Goal: Task Accomplishment & Management: Use online tool/utility

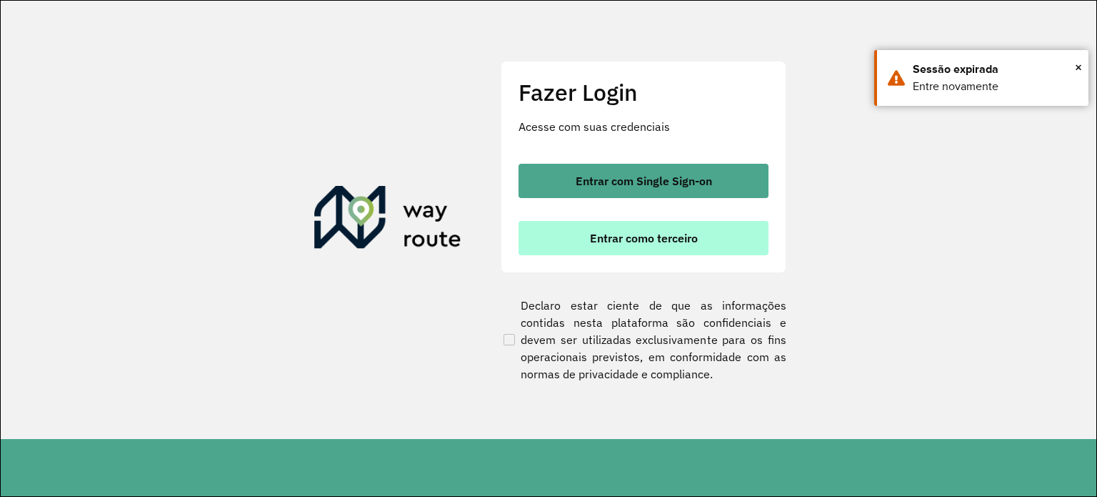
click at [697, 234] on span "Entrar como terceiro" at bounding box center [644, 237] width 108 height 11
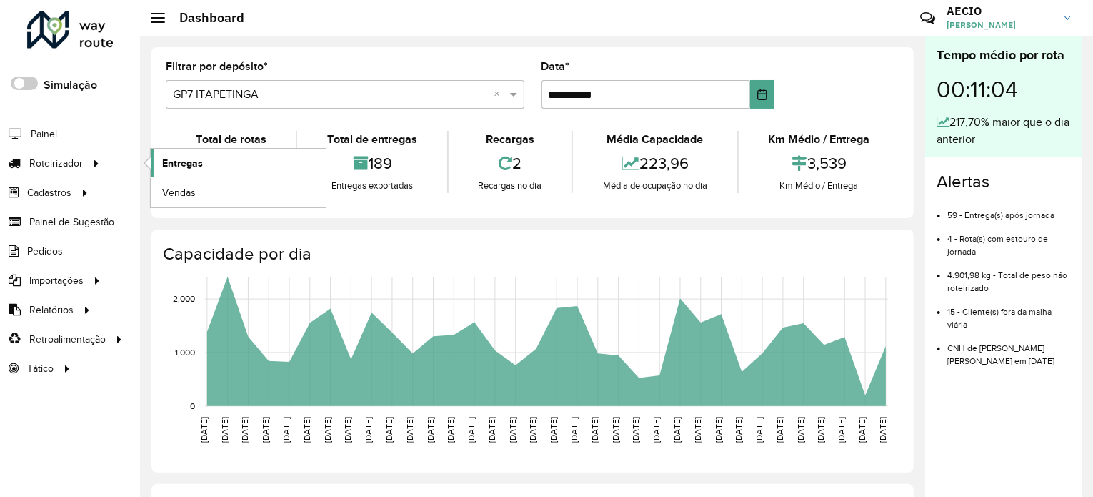
click at [183, 163] on span "Entregas" at bounding box center [182, 163] width 41 height 15
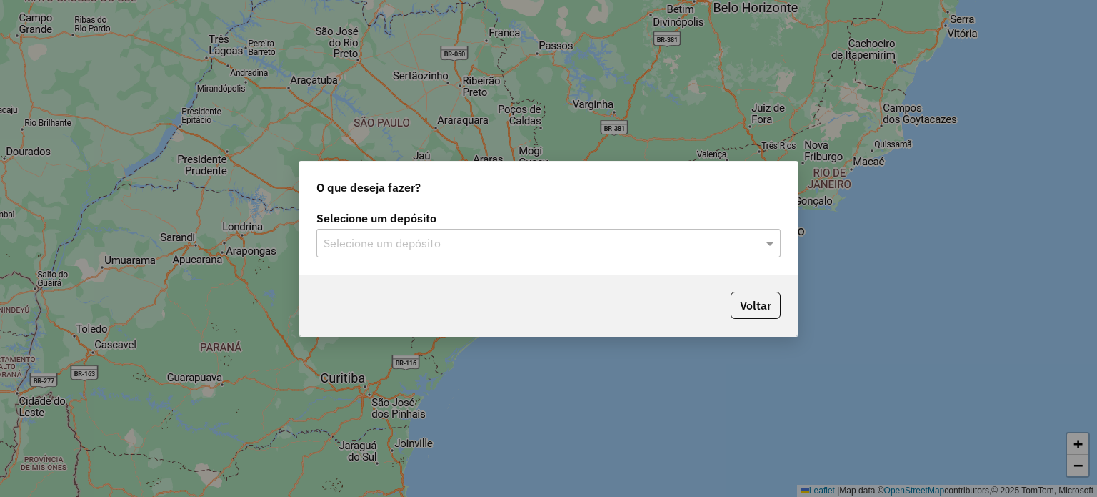
click at [497, 244] on input "text" at bounding box center [534, 243] width 421 height 17
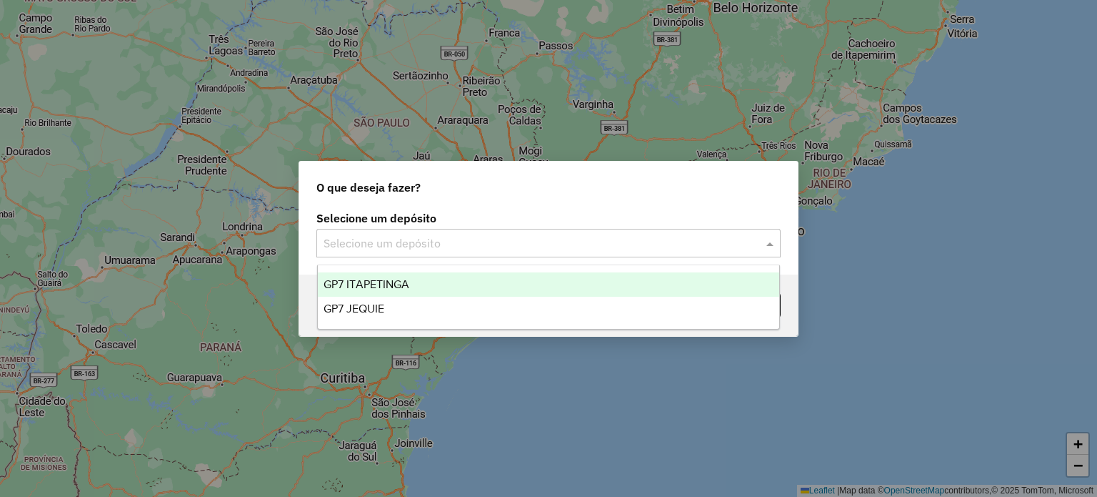
click at [403, 288] on span "GP7 ITAPETINGA" at bounding box center [367, 284] width 86 height 12
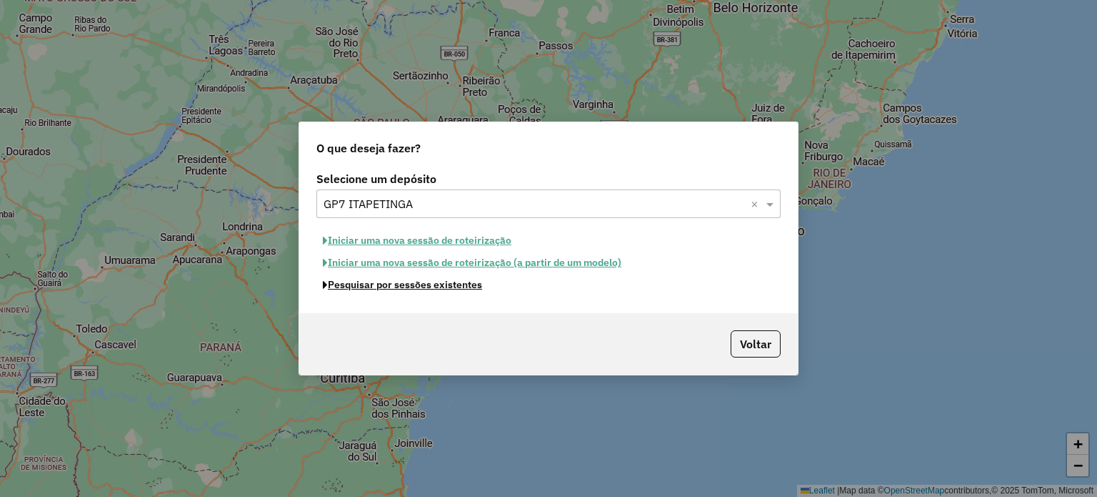
click at [460, 291] on button "Pesquisar por sessões existentes" at bounding box center [402, 285] width 172 height 22
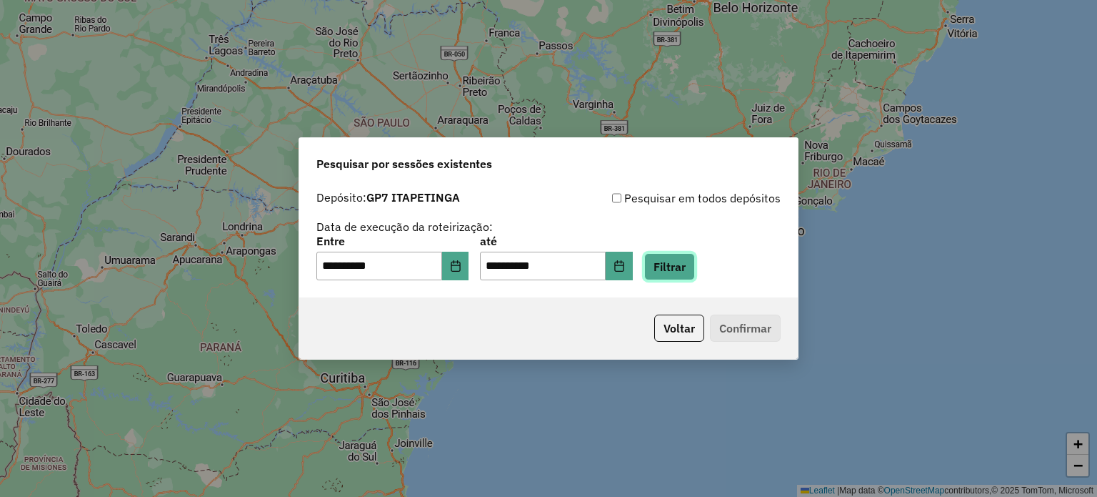
click at [695, 270] on button "Filtrar" at bounding box center [669, 266] width 51 height 27
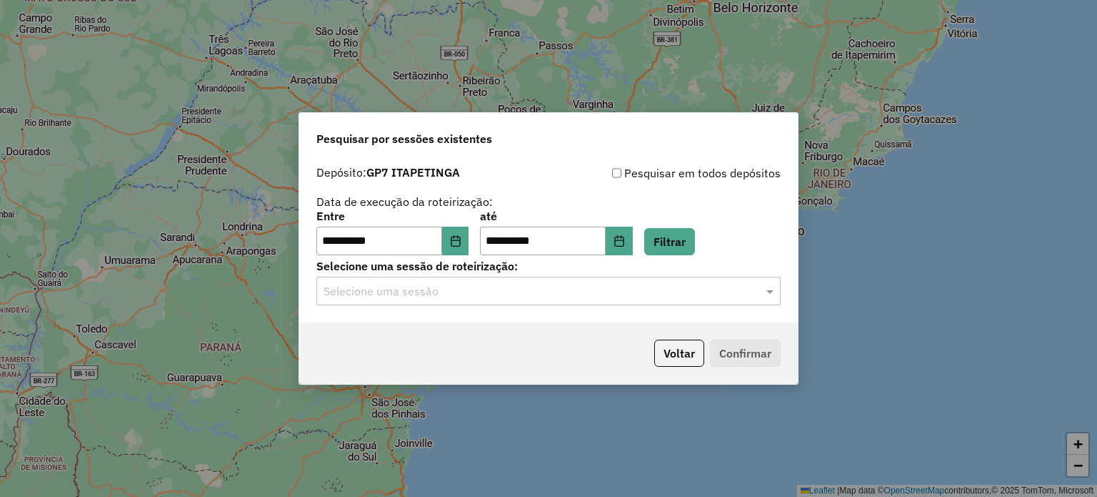
click at [559, 311] on div "**********" at bounding box center [548, 241] width 499 height 164
click at [530, 291] on input "text" at bounding box center [534, 291] width 421 height 17
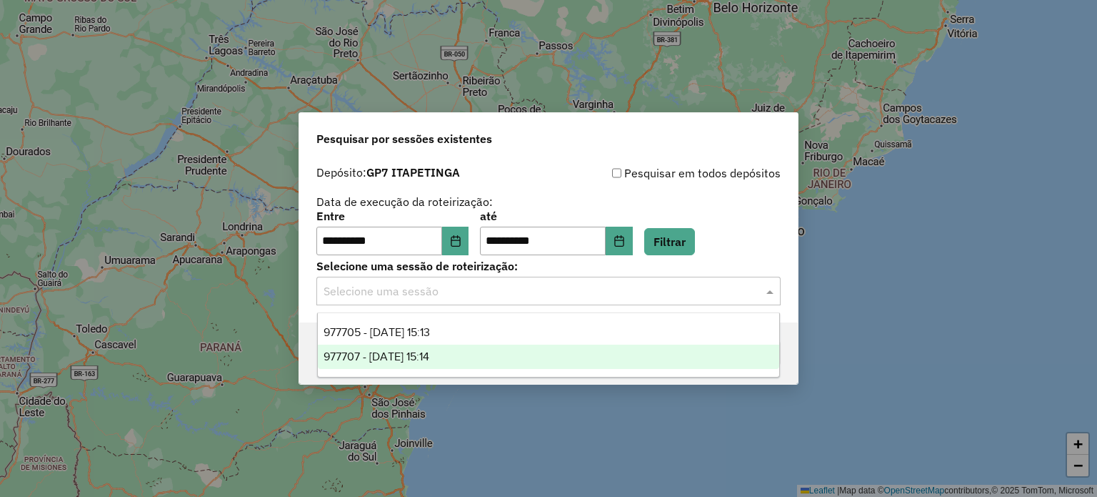
click at [407, 362] on span "977707 - 11/08/2025 15:14" at bounding box center [377, 356] width 106 height 12
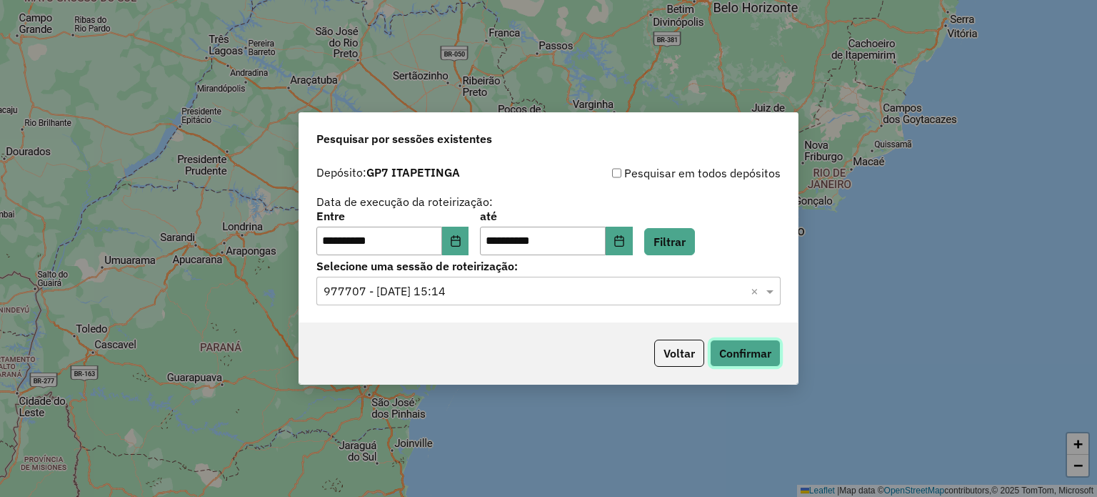
click at [734, 345] on button "Confirmar" at bounding box center [745, 352] width 71 height 27
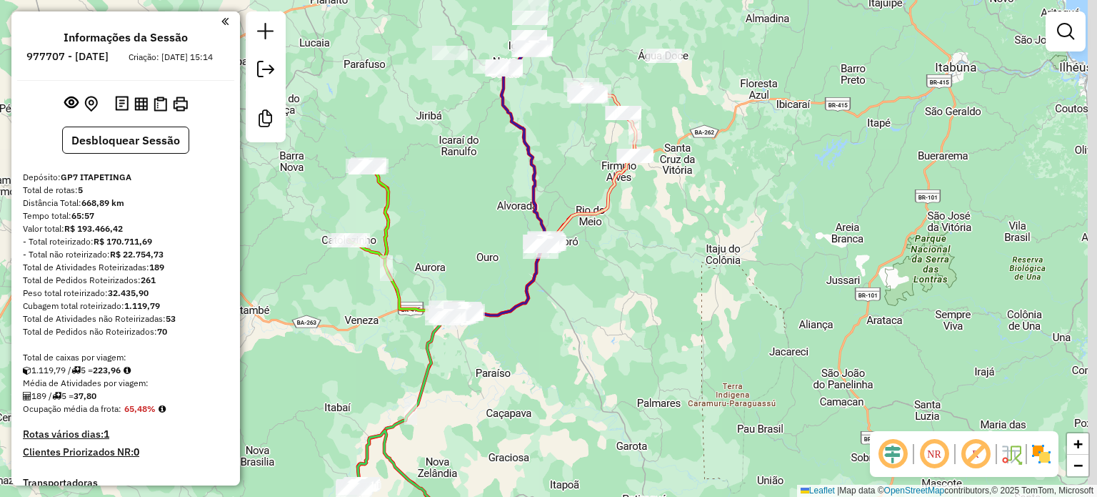
drag, startPoint x: 446, startPoint y: 356, endPoint x: 353, endPoint y: 423, distance: 114.2
click at [353, 422] on div "Janela de atendimento Grade de atendimento Capacidade Transportadoras Veículos …" at bounding box center [548, 248] width 1097 height 497
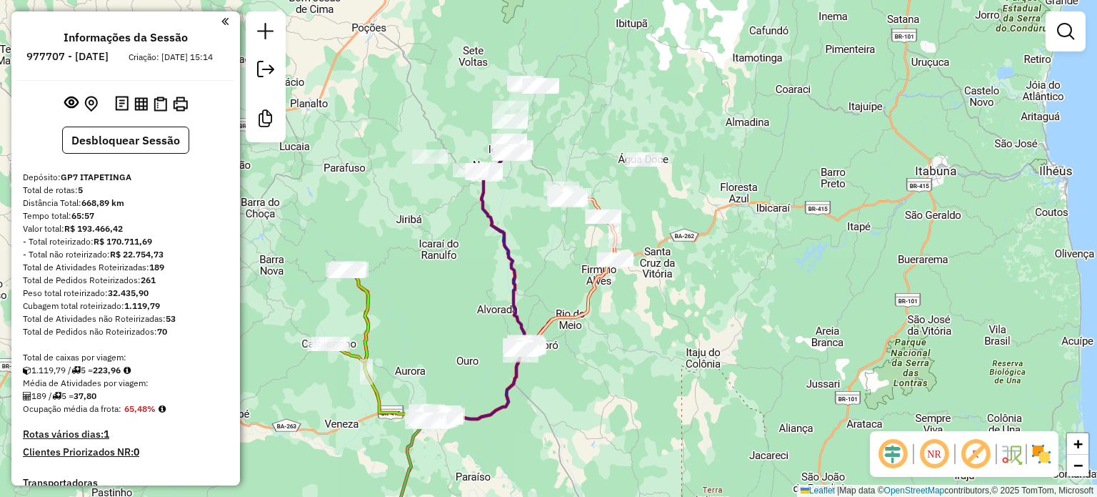
drag, startPoint x: 530, startPoint y: 140, endPoint x: 507, endPoint y: 258, distance: 120.1
click at [507, 258] on div "Janela de atendimento Grade de atendimento Capacidade Transportadoras Veículos …" at bounding box center [548, 248] width 1097 height 497
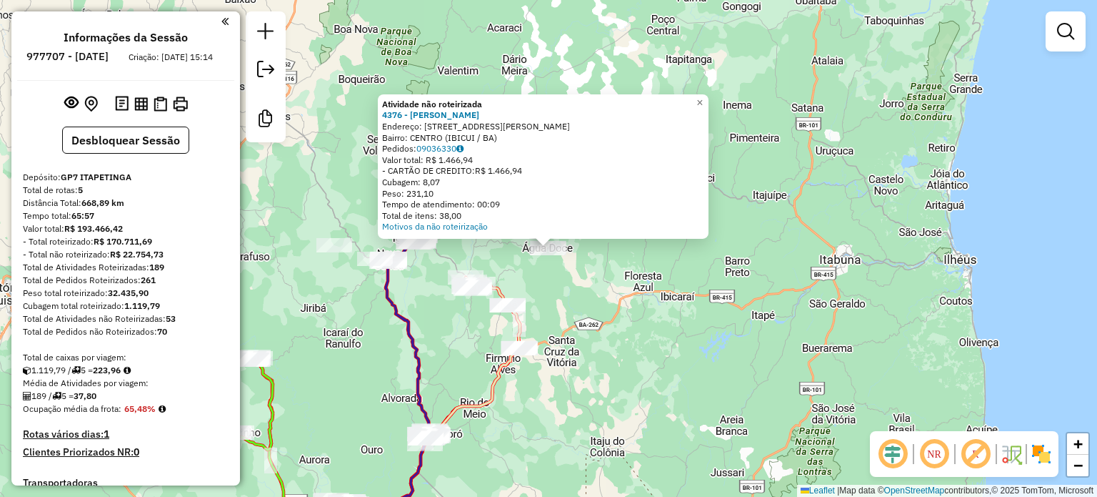
click at [681, 276] on div "Atividade não roteirizada 4376 - francisco de souza l Endereço: Rua rui barbosa…" at bounding box center [548, 248] width 1097 height 497
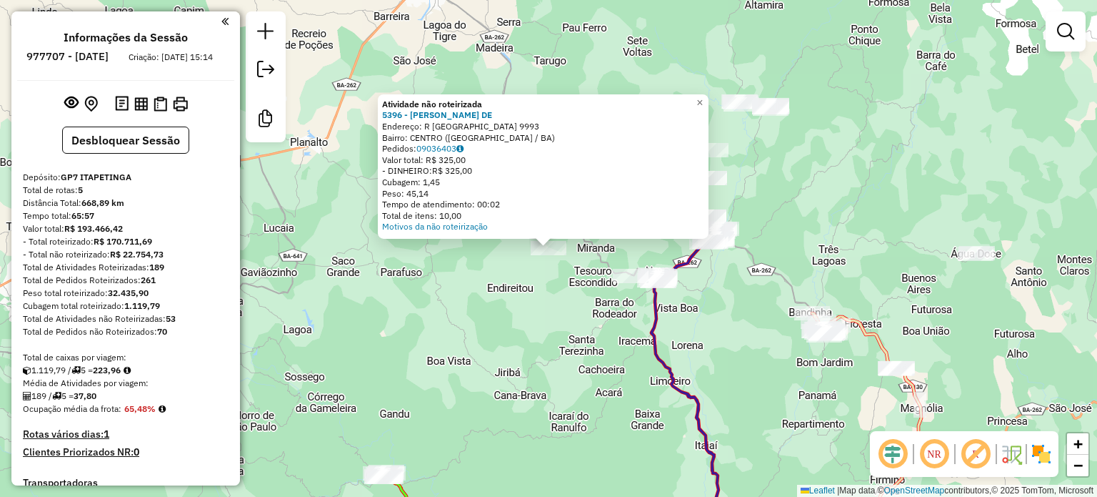
click at [534, 336] on div "Atividade não roteirizada 5396 - REGINALDO SANTOS DE Endereço: R VILA CLEMENTE …" at bounding box center [548, 248] width 1097 height 497
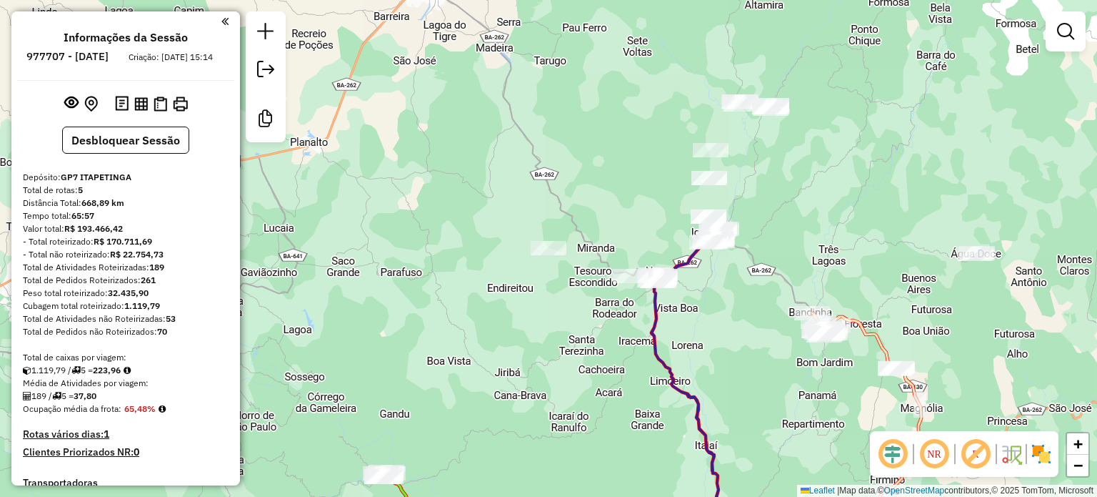
drag, startPoint x: 628, startPoint y: 205, endPoint x: 464, endPoint y: 244, distance: 168.8
click at [464, 244] on div "Janela de atendimento Grade de atendimento Capacidade Transportadoras Veículos …" at bounding box center [548, 248] width 1097 height 497
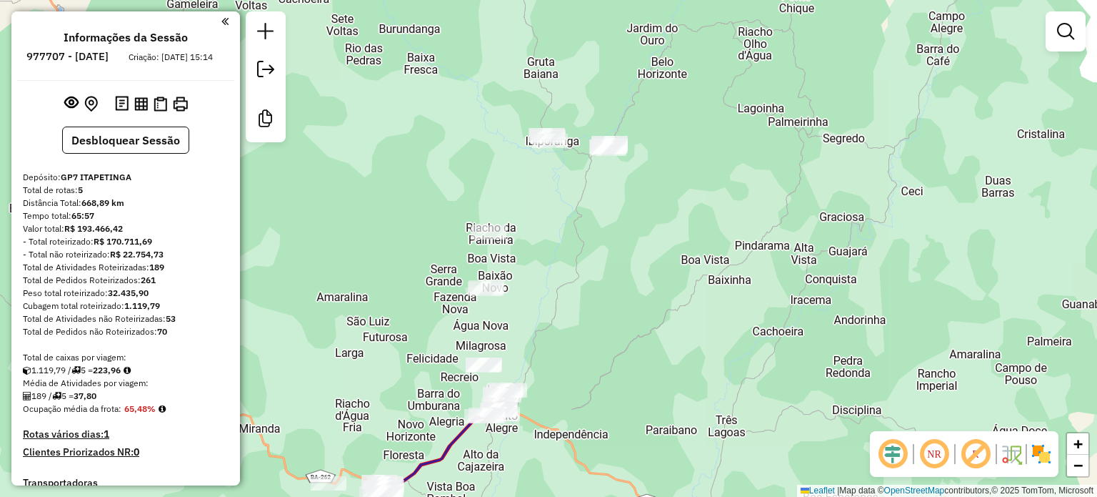
drag, startPoint x: 535, startPoint y: 273, endPoint x: 565, endPoint y: 156, distance: 120.9
click at [565, 156] on div "Janela de atendimento Grade de atendimento Capacidade Transportadoras Veículos …" at bounding box center [548, 248] width 1097 height 497
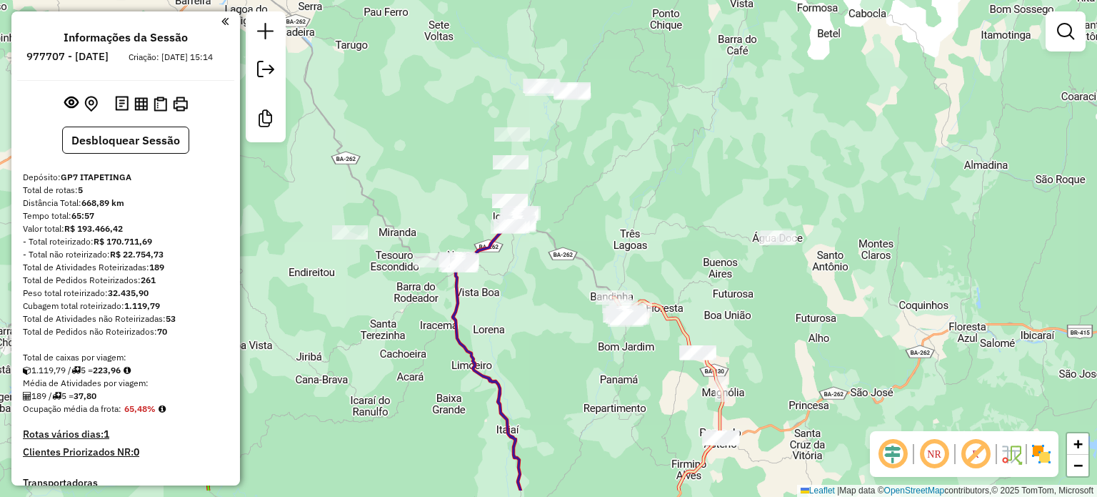
drag, startPoint x: 497, startPoint y: 325, endPoint x: 508, endPoint y: 236, distance: 89.2
click at [508, 236] on div "Janela de atendimento Grade de atendimento Capacidade Transportadoras Veículos …" at bounding box center [548, 248] width 1097 height 497
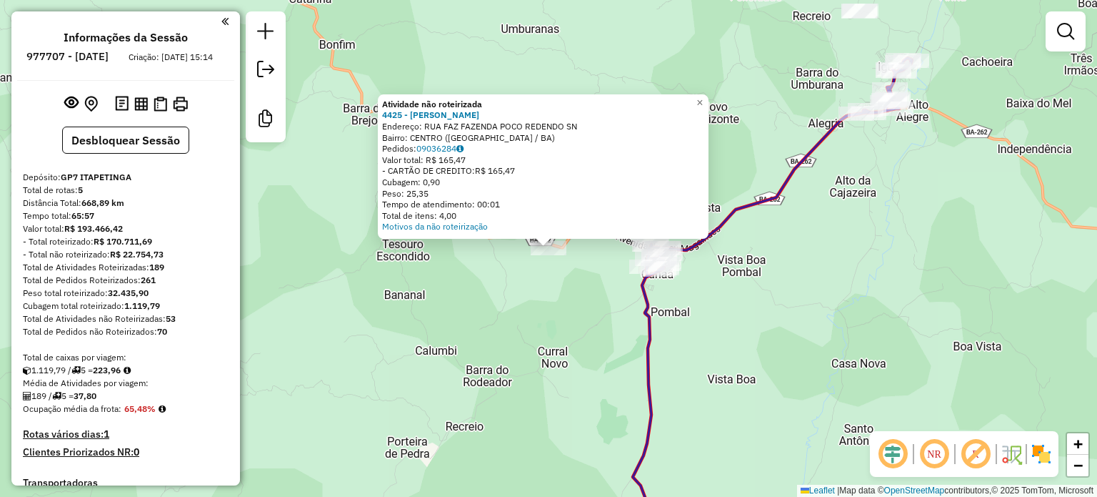
click at [552, 301] on div "Atividade não roteirizada 4425 - ROSIVALDO GONCALVES Endereço: RUA FAZ FAZENDA …" at bounding box center [548, 248] width 1097 height 497
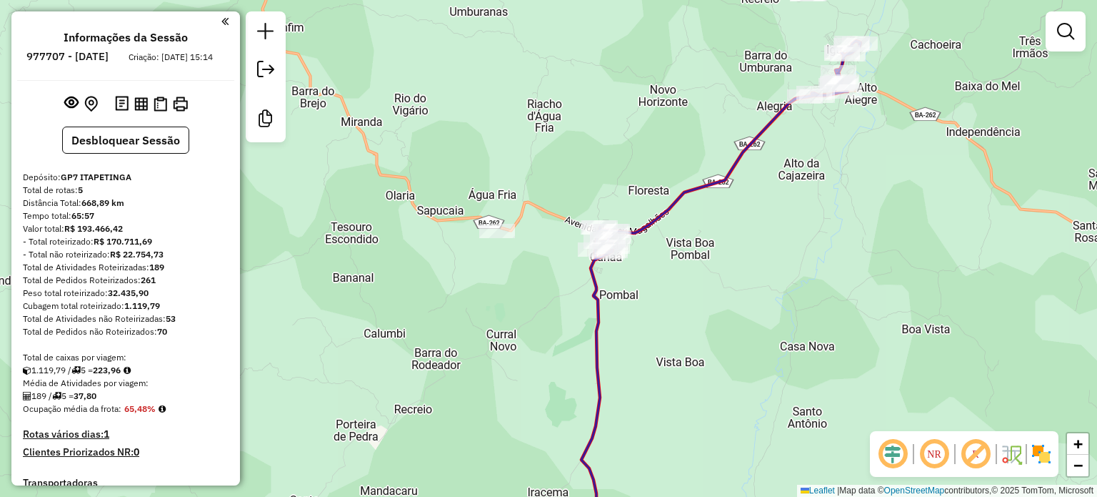
drag, startPoint x: 834, startPoint y: 259, endPoint x: 814, endPoint y: 126, distance: 135.0
click at [811, 136] on div "Janela de atendimento Grade de atendimento Capacidade Transportadoras Veículos …" at bounding box center [548, 248] width 1097 height 497
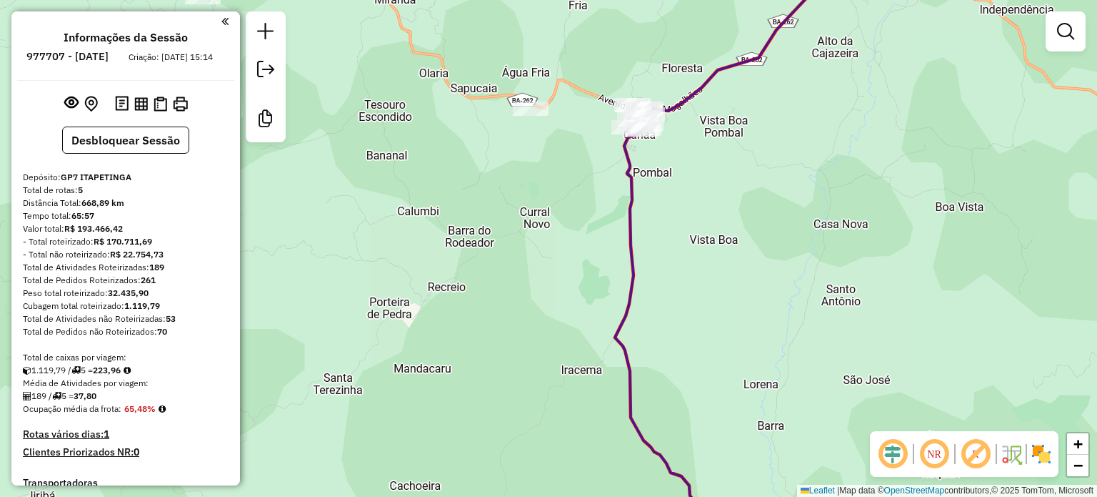
drag, startPoint x: 517, startPoint y: 298, endPoint x: 507, endPoint y: 136, distance: 161.8
click at [509, 151] on div "Janela de atendimento Grade de atendimento Capacidade Transportadoras Veículos …" at bounding box center [548, 248] width 1097 height 497
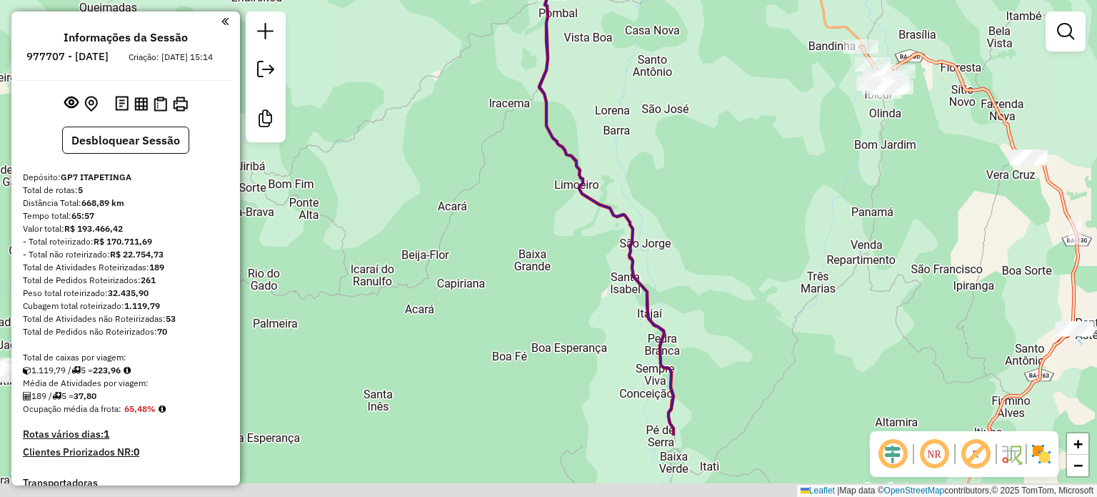
drag, startPoint x: 582, startPoint y: 348, endPoint x: 534, endPoint y: 156, distance: 197.5
click at [534, 157] on div "Janela de atendimento Grade de atendimento Capacidade Transportadoras Veículos …" at bounding box center [548, 248] width 1097 height 497
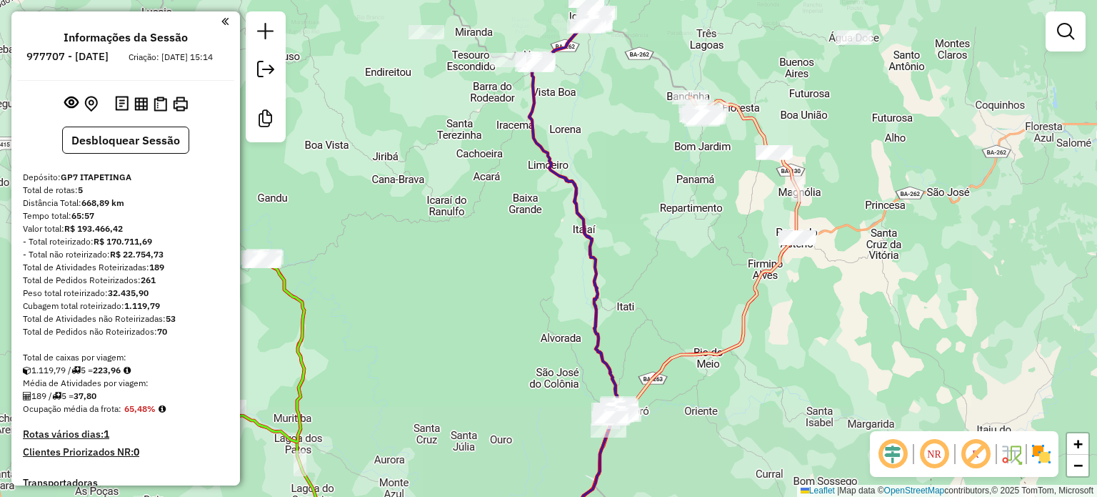
drag, startPoint x: 543, startPoint y: 324, endPoint x: 523, endPoint y: 219, distance: 107.6
click at [522, 219] on div "Janela de atendimento Grade de atendimento Capacidade Transportadoras Veículos …" at bounding box center [548, 248] width 1097 height 497
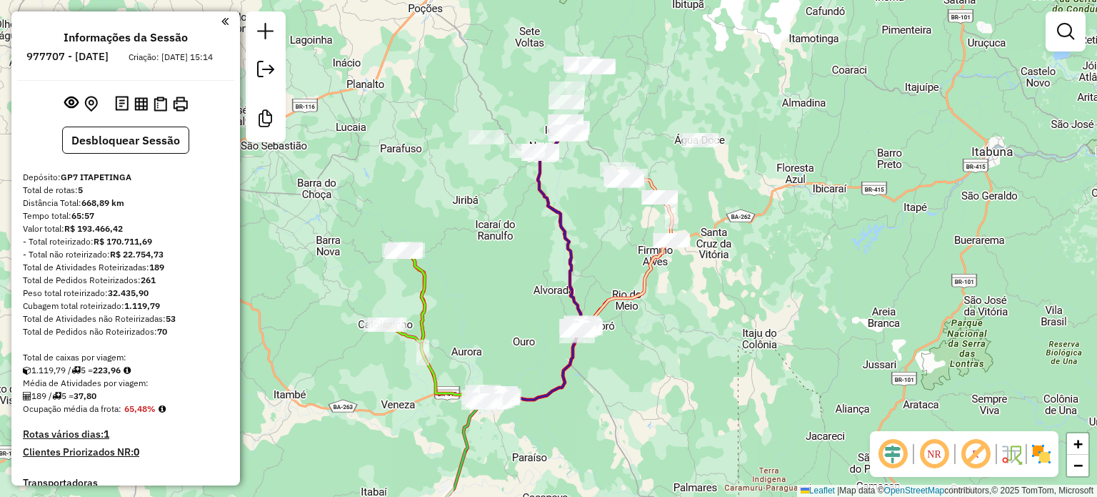
drag, startPoint x: 396, startPoint y: 429, endPoint x: 454, endPoint y: 382, distance: 74.6
click at [439, 396] on div "Janela de atendimento Grade de atendimento Capacidade Transportadoras Veículos …" at bounding box center [548, 248] width 1097 height 497
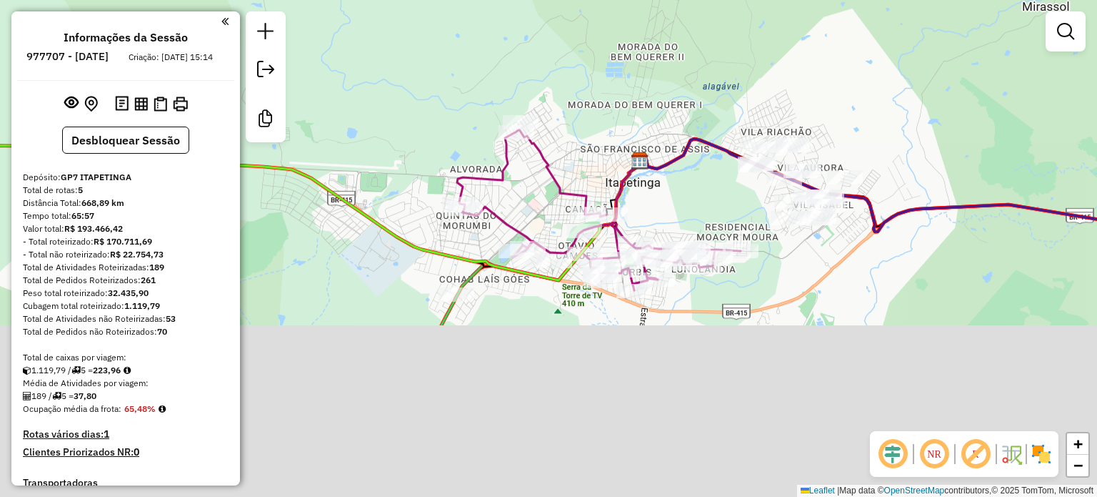
drag, startPoint x: 580, startPoint y: 196, endPoint x: 596, endPoint y: 98, distance: 99.1
click at [596, 99] on div "Janela de atendimento Grade de atendimento Capacidade Transportadoras Veículos …" at bounding box center [548, 248] width 1097 height 497
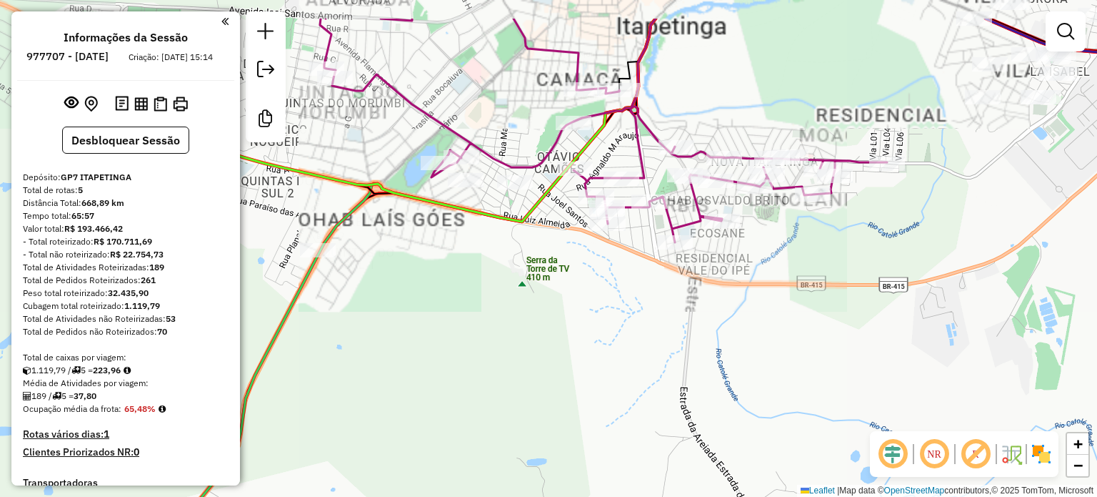
drag, startPoint x: 614, startPoint y: 261, endPoint x: 653, endPoint y: 456, distance: 199.5
click at [653, 456] on div "Janela de atendimento Grade de atendimento Capacidade Transportadoras Veículos …" at bounding box center [548, 248] width 1097 height 497
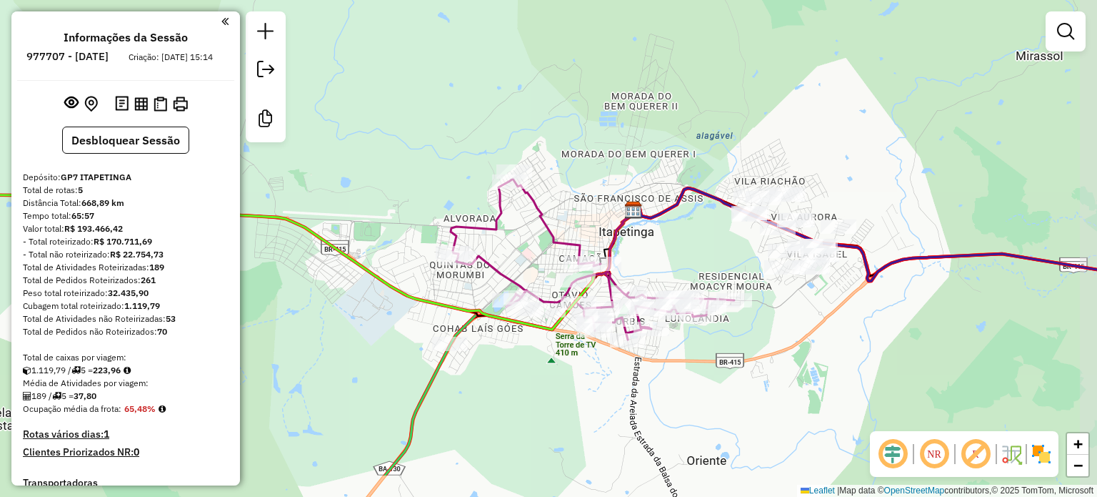
drag, startPoint x: 649, startPoint y: 439, endPoint x: 597, endPoint y: 368, distance: 88.0
click at [597, 368] on div "Janela de atendimento Grade de atendimento Capacidade Transportadoras Veículos …" at bounding box center [548, 248] width 1097 height 497
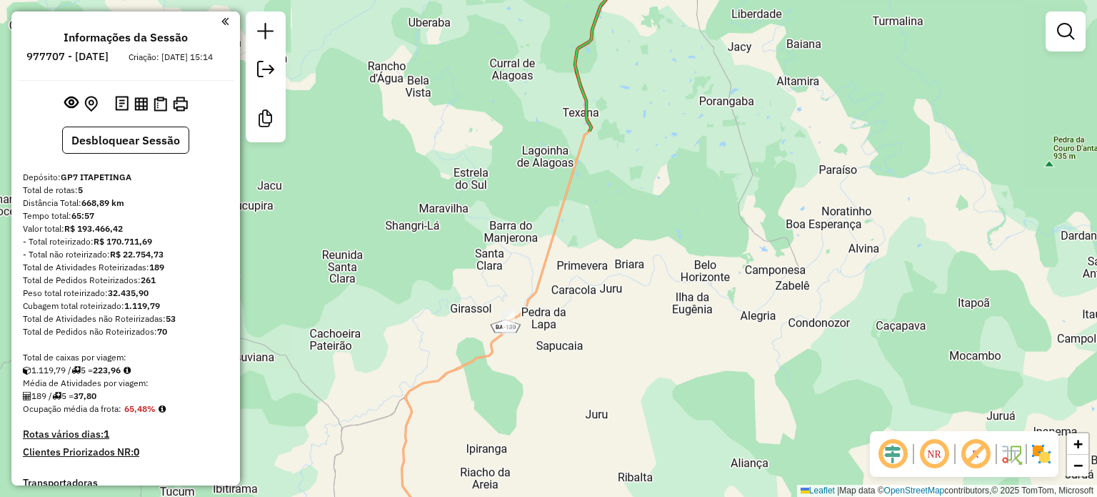
drag, startPoint x: 546, startPoint y: 383, endPoint x: 646, endPoint y: -29, distance: 424.2
click at [646, 0] on html "Aguarde... Pop-up bloqueado! Seu navegador bloqueou automáticamente a abertura …" at bounding box center [548, 248] width 1097 height 497
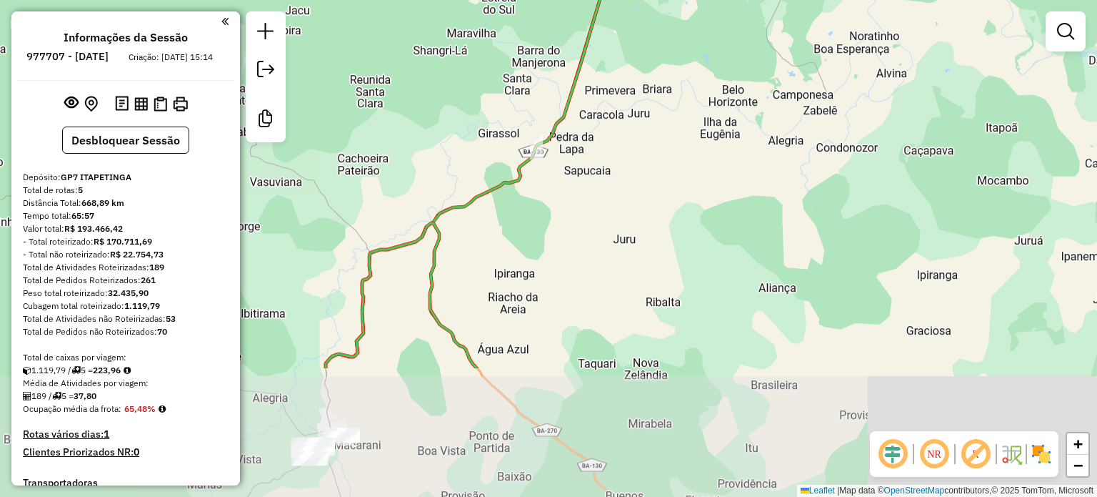
drag, startPoint x: 624, startPoint y: 224, endPoint x: 615, endPoint y: 101, distance: 123.2
click at [657, 33] on div "Janela de atendimento Grade de atendimento Capacidade Transportadoras Veículos …" at bounding box center [548, 248] width 1097 height 497
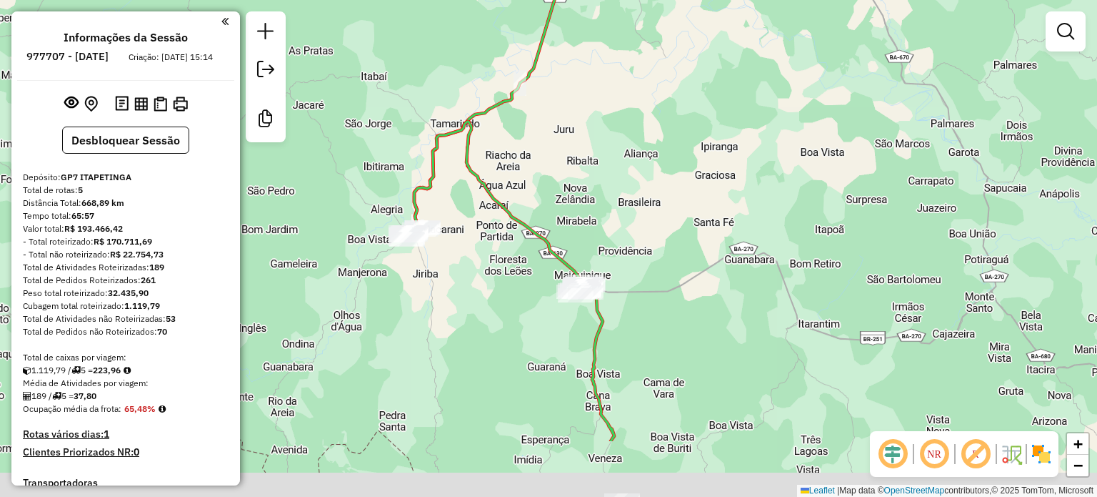
drag, startPoint x: 503, startPoint y: 397, endPoint x: 446, endPoint y: 248, distance: 159.9
click at [446, 248] on div "Janela de atendimento Grade de atendimento Capacidade Transportadoras Veículos …" at bounding box center [548, 248] width 1097 height 497
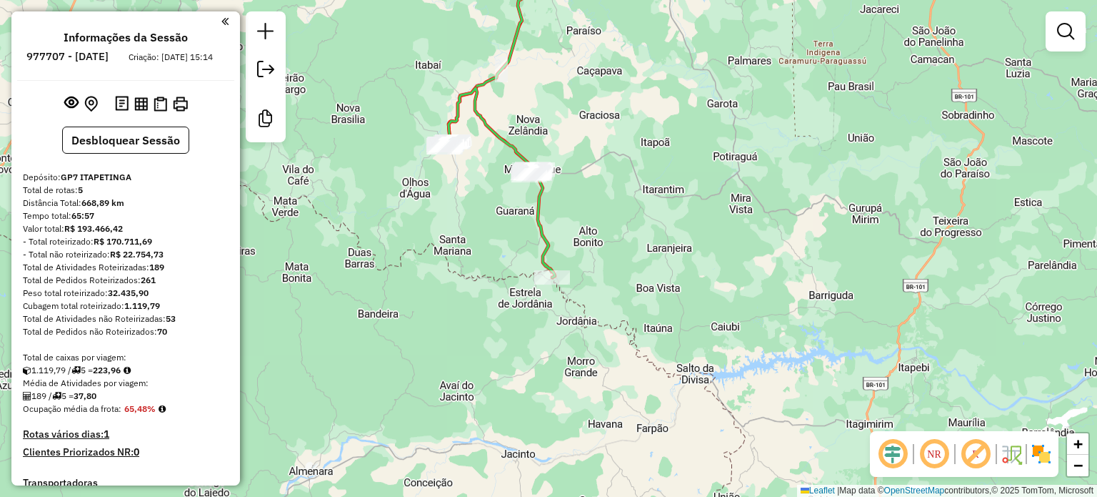
drag, startPoint x: 503, startPoint y: 348, endPoint x: 557, endPoint y: 301, distance: 71.9
click at [555, 299] on div "Janela de atendimento Grade de atendimento Capacidade Transportadoras Veículos …" at bounding box center [548, 248] width 1097 height 497
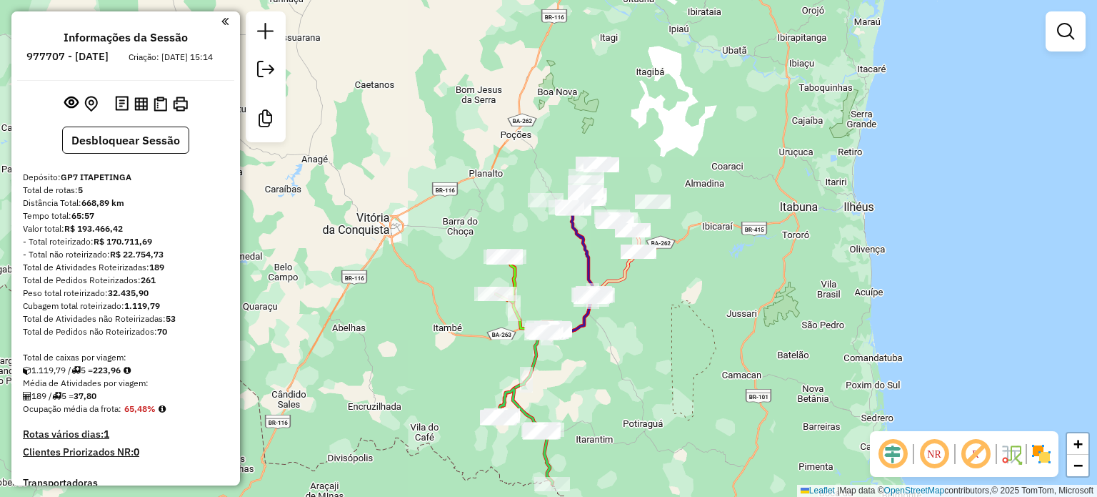
drag, startPoint x: 747, startPoint y: 186, endPoint x: 622, endPoint y: 396, distance: 243.4
click at [622, 396] on div "Janela de atendimento Grade de atendimento Capacidade Transportadoras Veículos …" at bounding box center [548, 248] width 1097 height 497
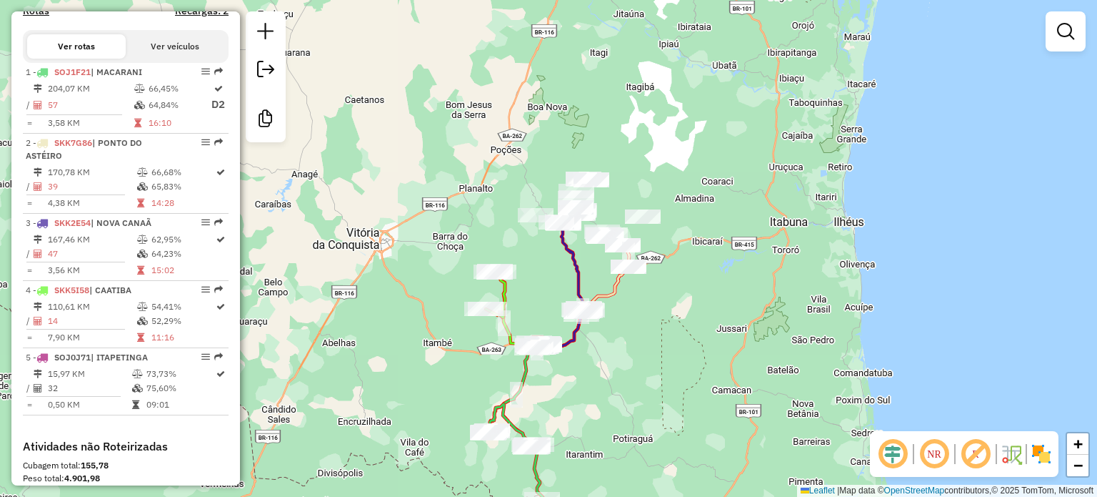
scroll to position [500, 0]
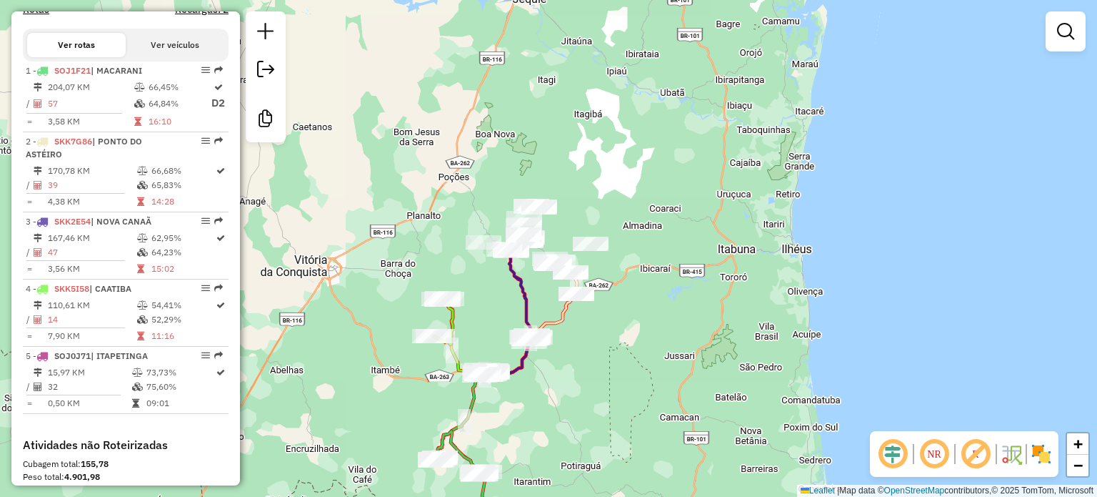
drag, startPoint x: 453, startPoint y: 288, endPoint x: 401, endPoint y: 315, distance: 58.8
click at [401, 315] on div "Janela de atendimento Grade de atendimento Capacidade Transportadoras Veículos …" at bounding box center [548, 248] width 1097 height 497
